Goal: Find specific page/section: Find specific page/section

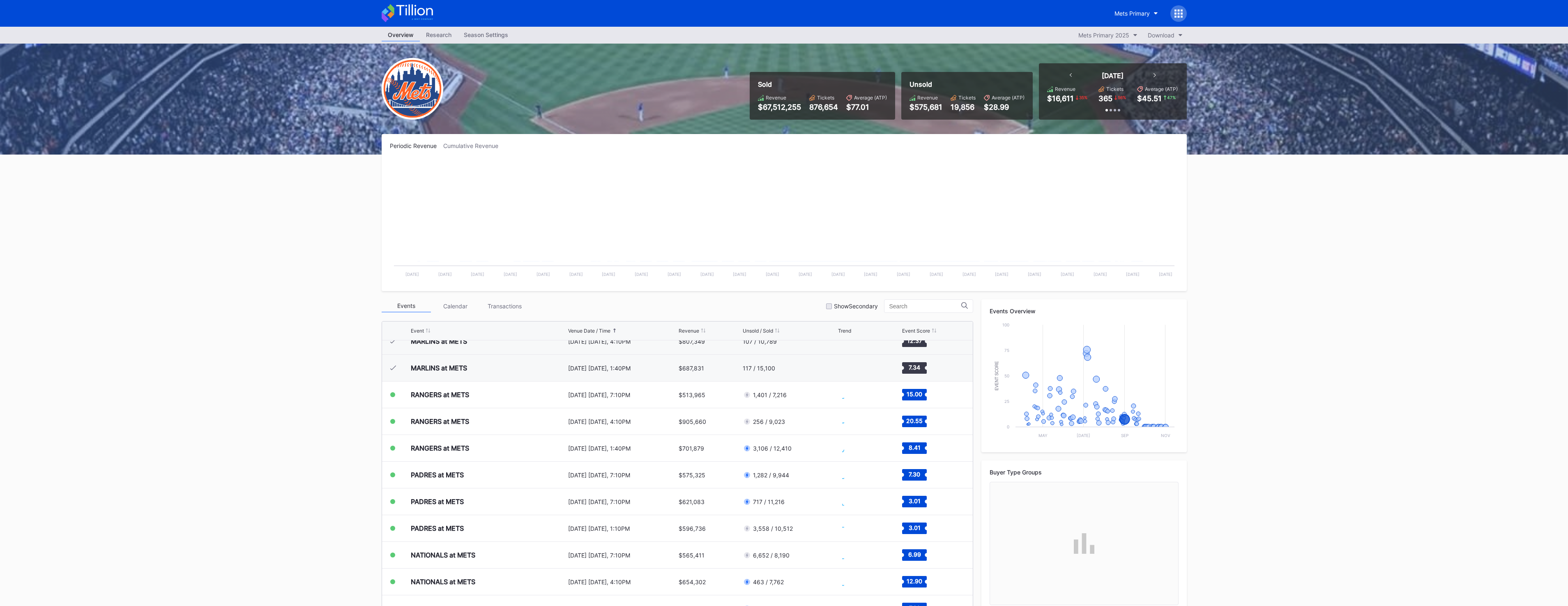
scroll to position [1897, 0]
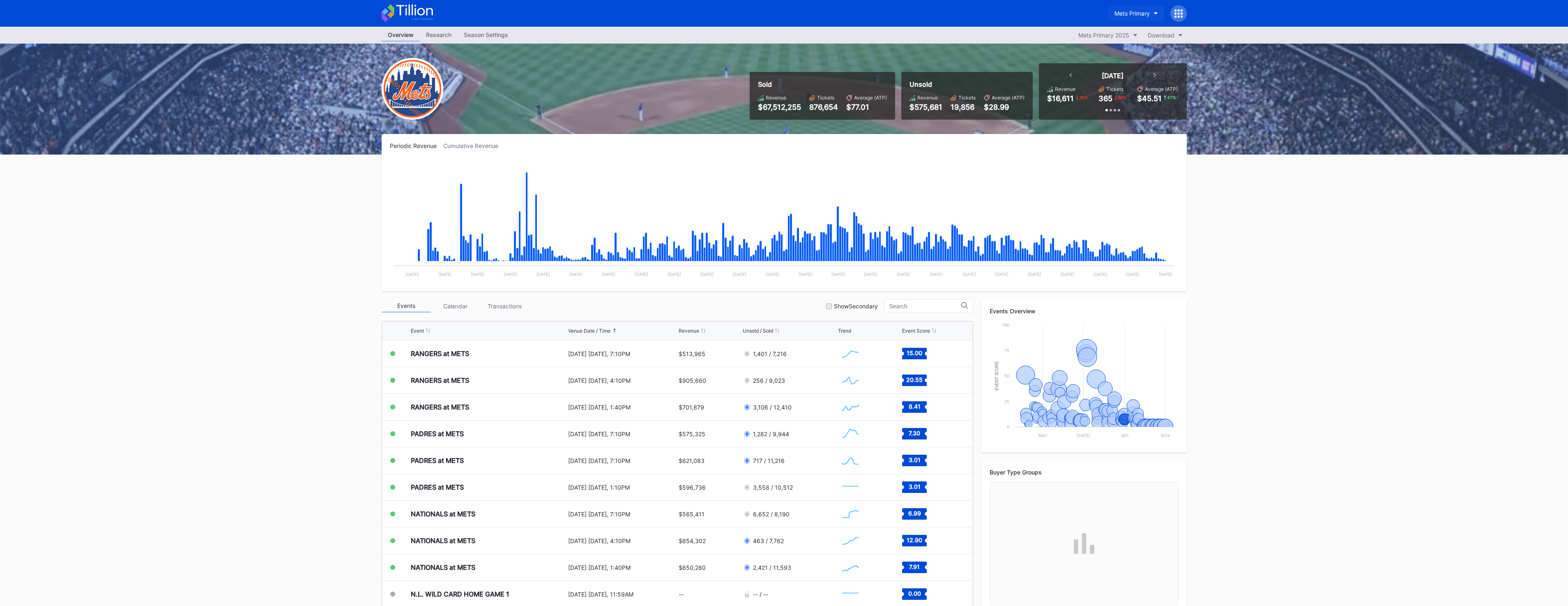
click at [1130, 10] on div "Mets Primary" at bounding box center [1132, 13] width 35 height 7
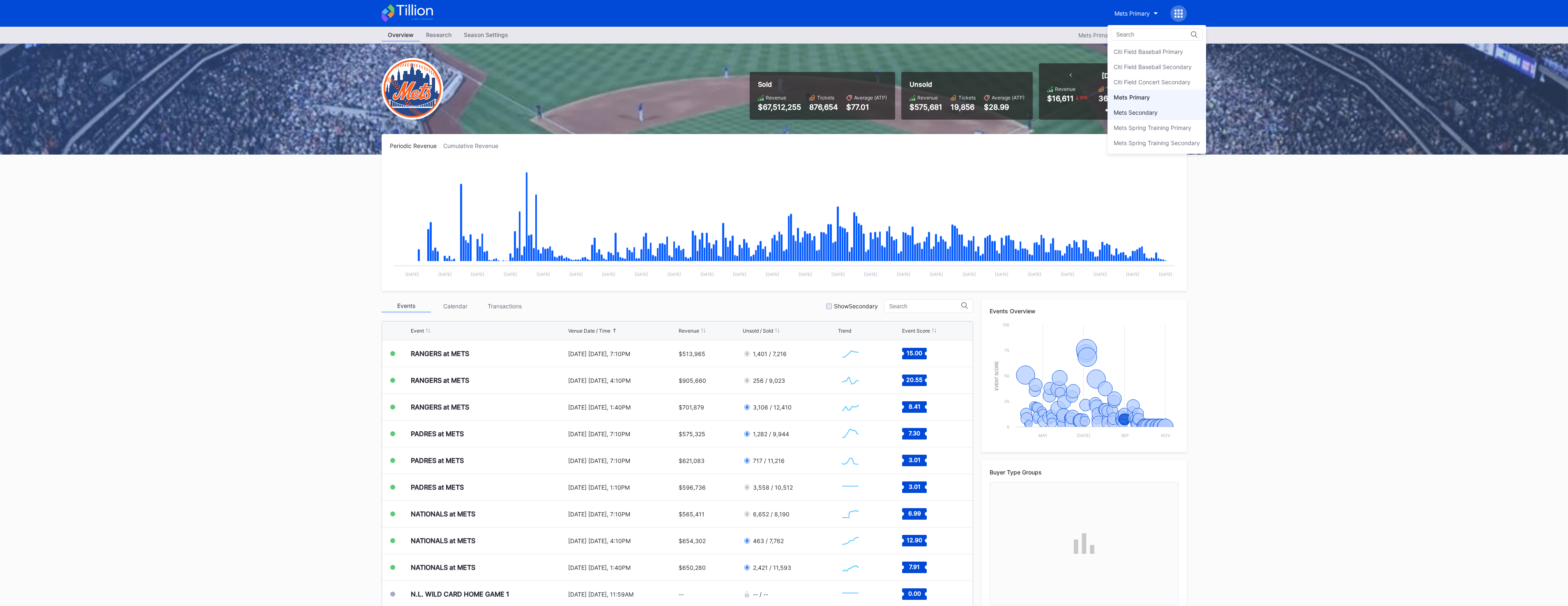
click at [1142, 107] on div "Mets Secondary" at bounding box center [1157, 112] width 99 height 15
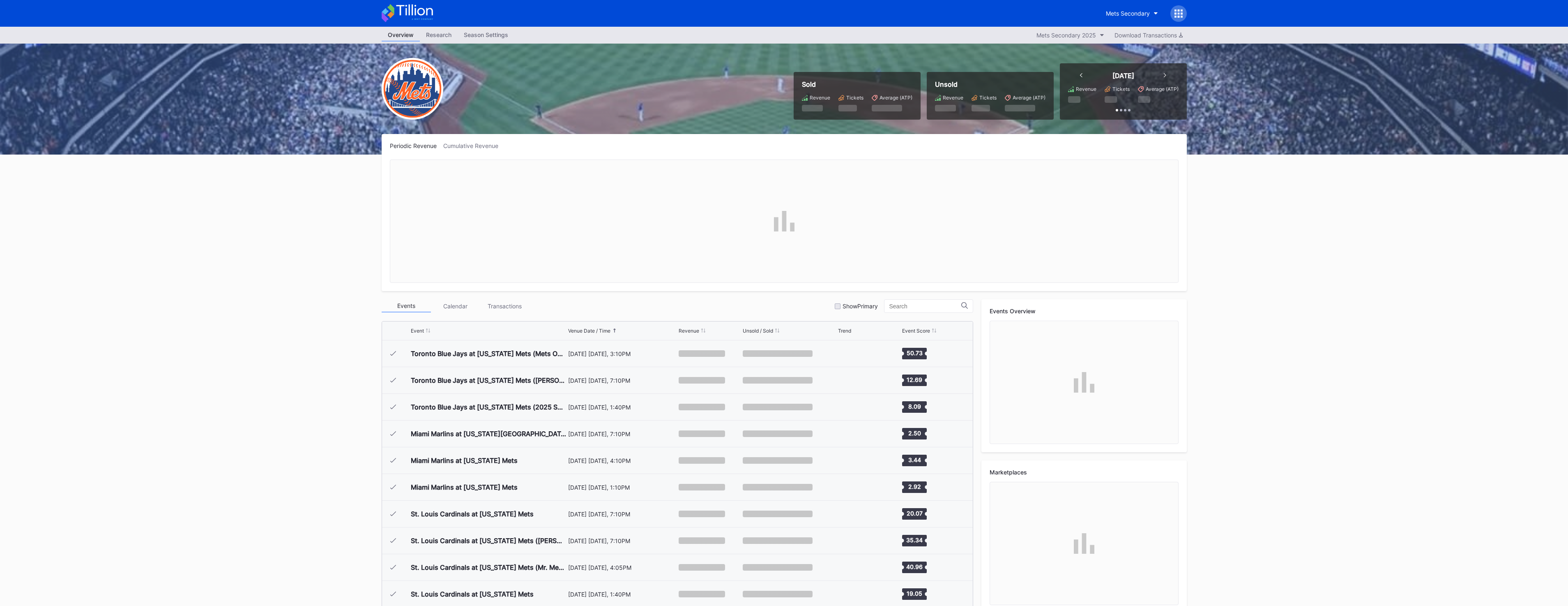
scroll to position [1868, 0]
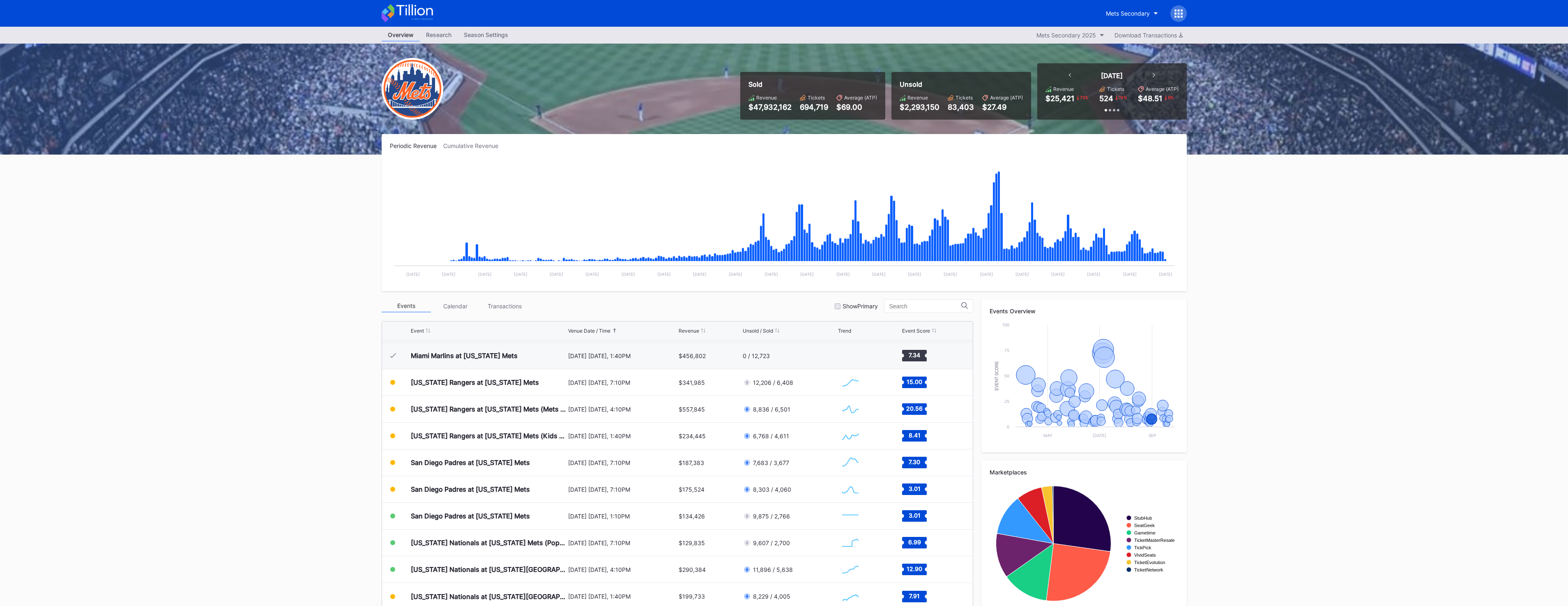
click at [1055, 29] on div "Overview Research Season Settings Mets Secondary 2025 Download Transactions" at bounding box center [784, 35] width 822 height 17
click at [1059, 35] on div "Mets Secondary 2025" at bounding box center [1066, 35] width 60 height 7
click at [1090, 139] on div "Mets Secondary 2024" at bounding box center [1073, 132] width 85 height 15
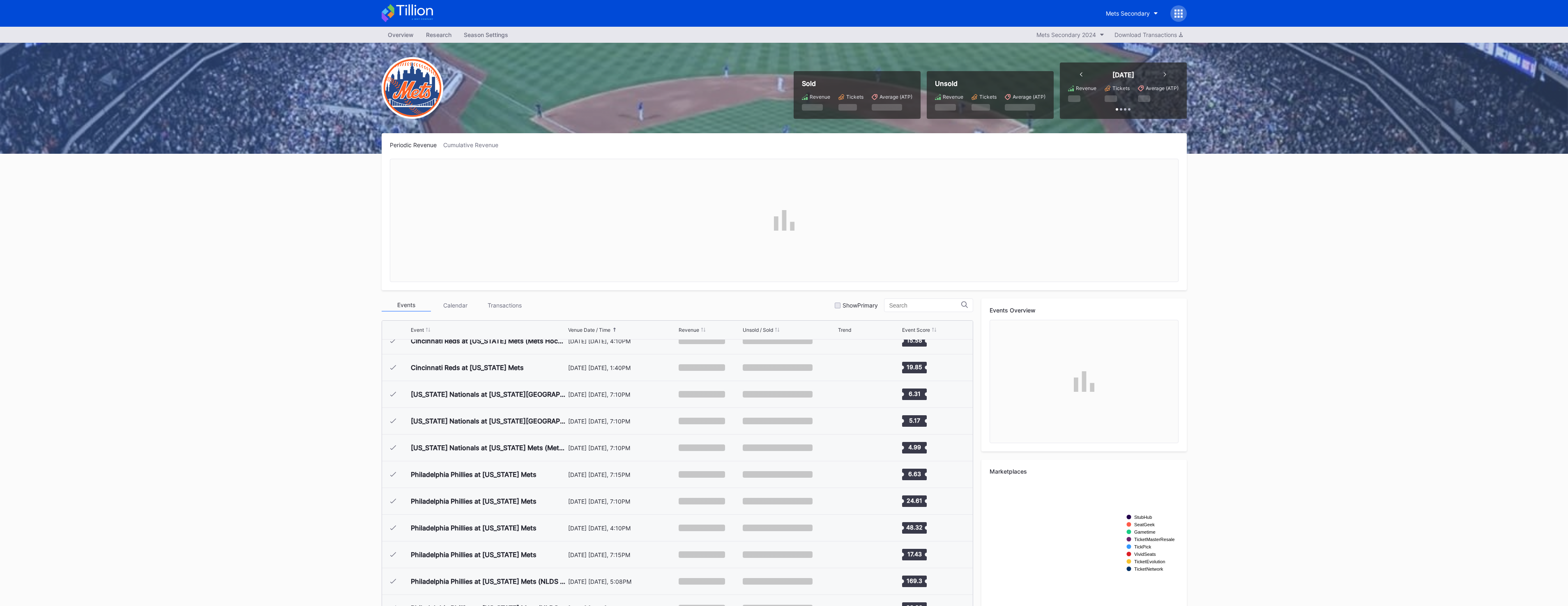
scroll to position [2002, 0]
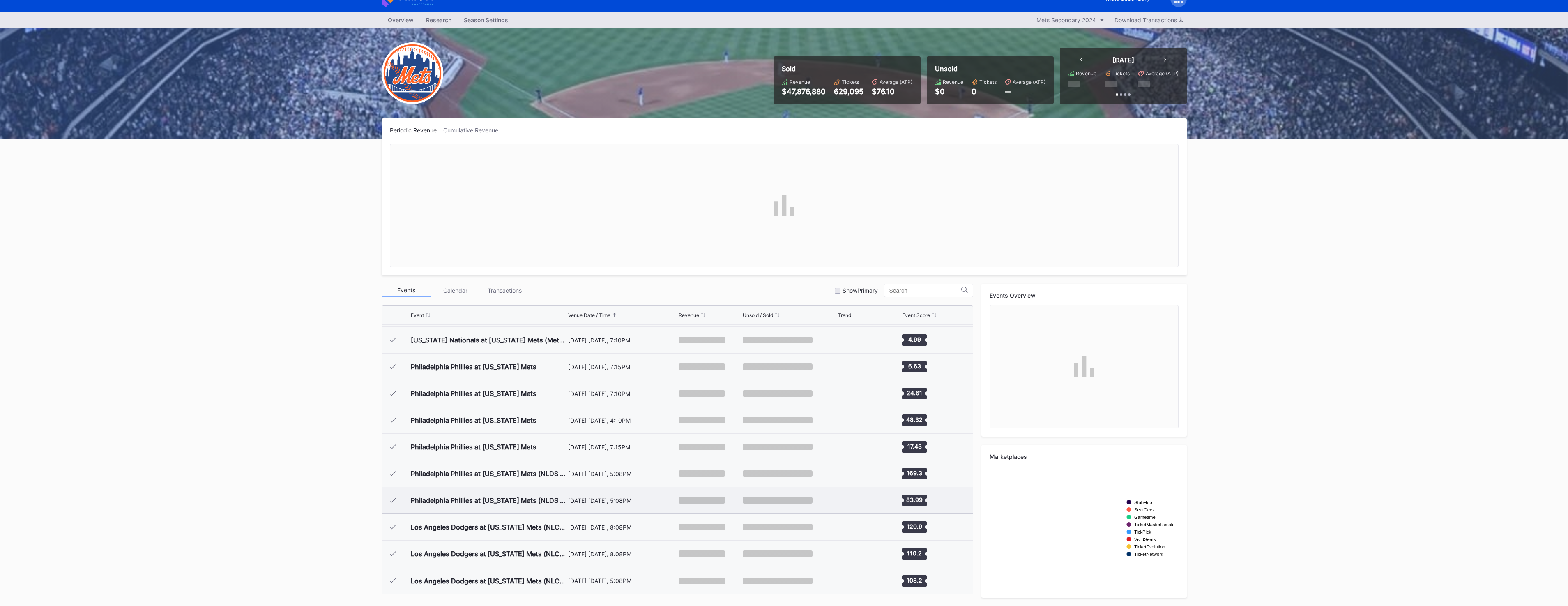
click at [601, 508] on div "[DATE] [DATE], 5:08PM" at bounding box center [622, 500] width 109 height 26
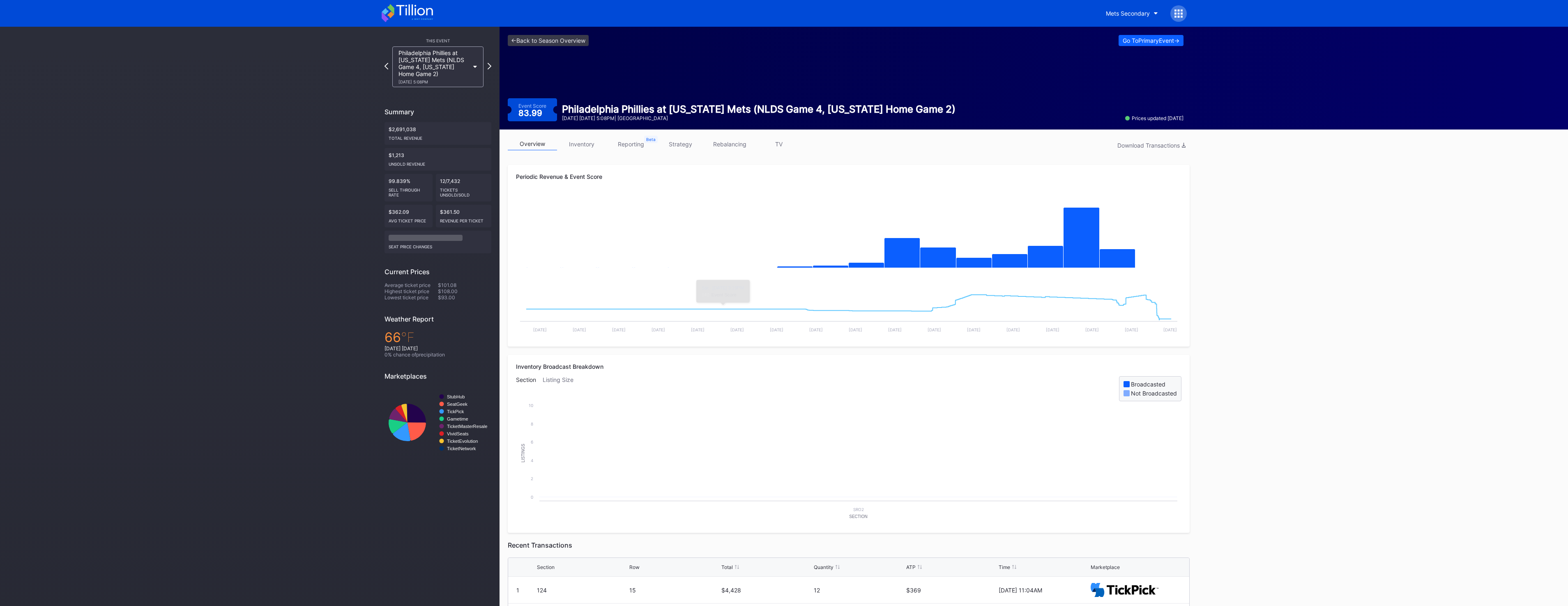
click at [677, 149] on link "strategy" at bounding box center [680, 144] width 49 height 13
